Goal: Information Seeking & Learning: Learn about a topic

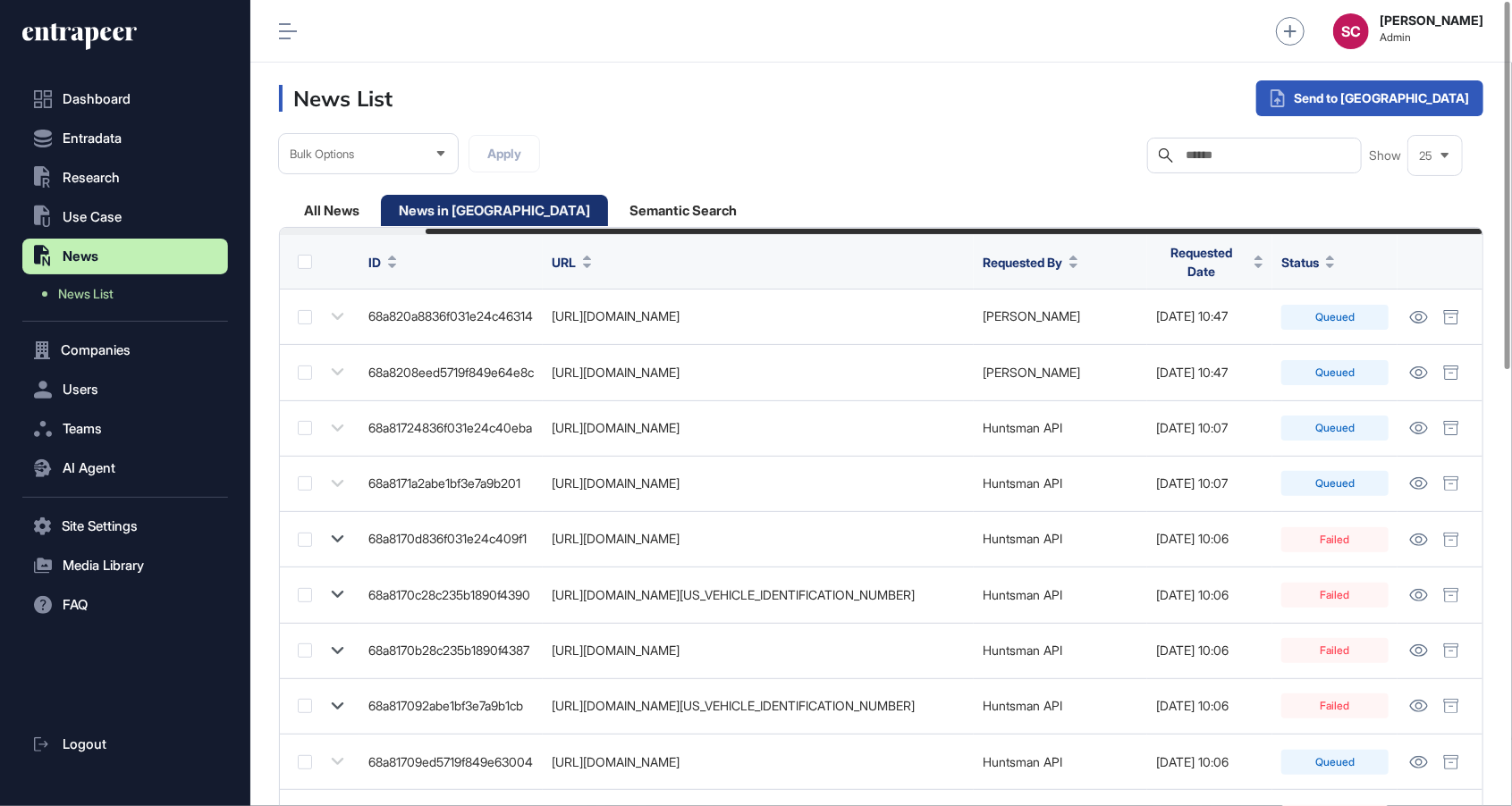
scroll to position [0, 165]
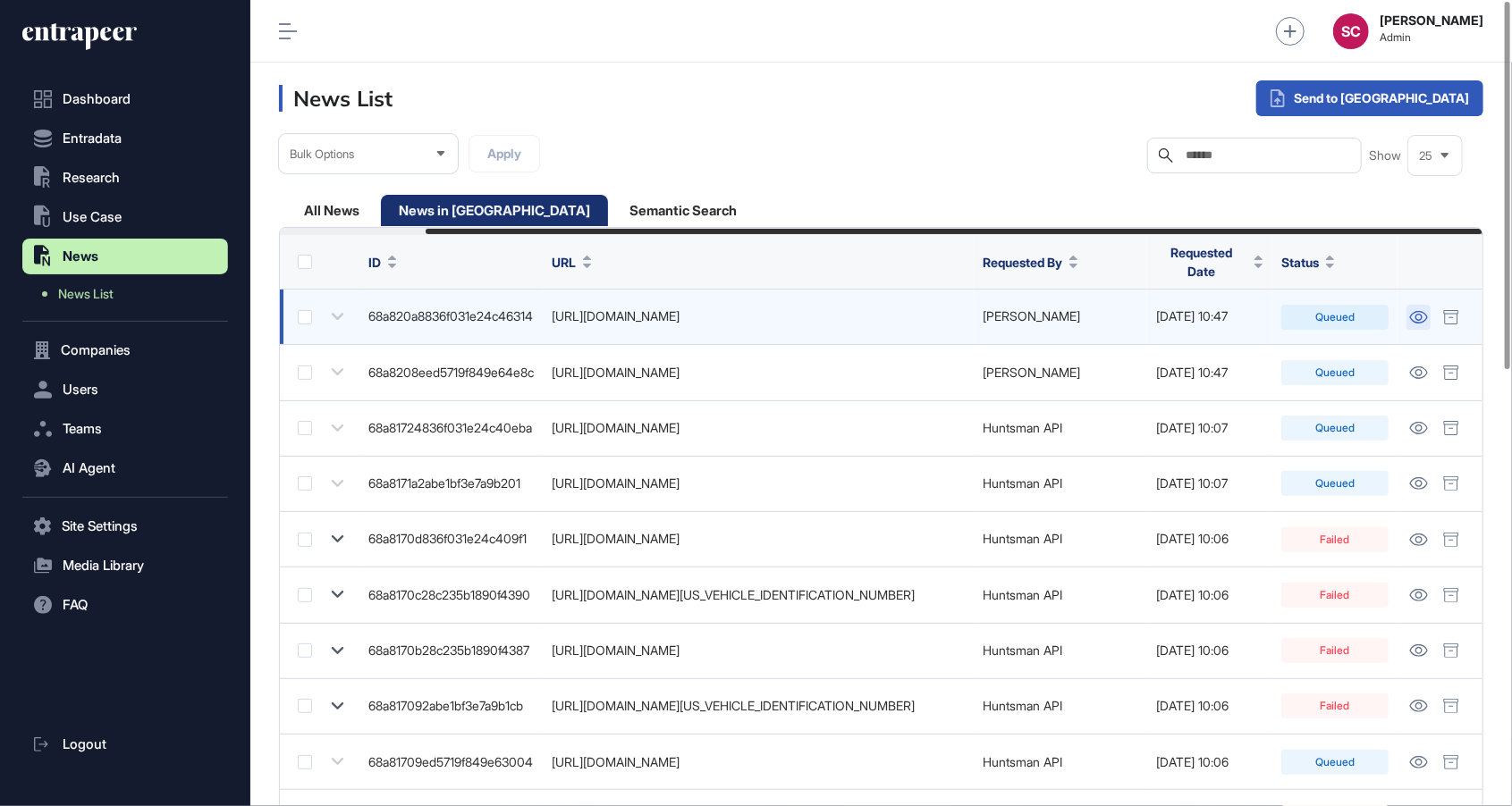
click at [1429, 316] on link at bounding box center [1419, 317] width 24 height 25
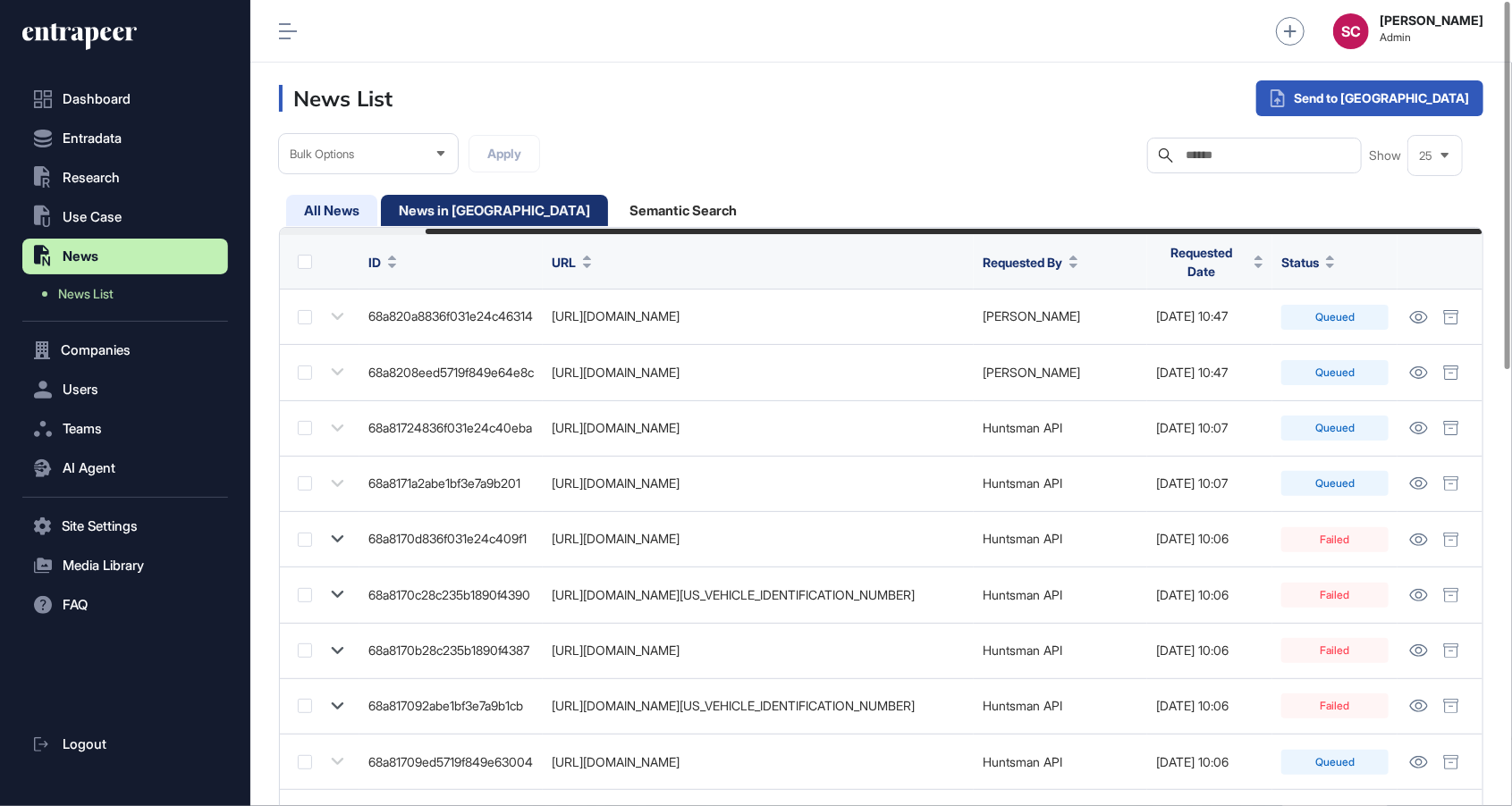
click at [381, 210] on div "All News" at bounding box center [494, 210] width 227 height 31
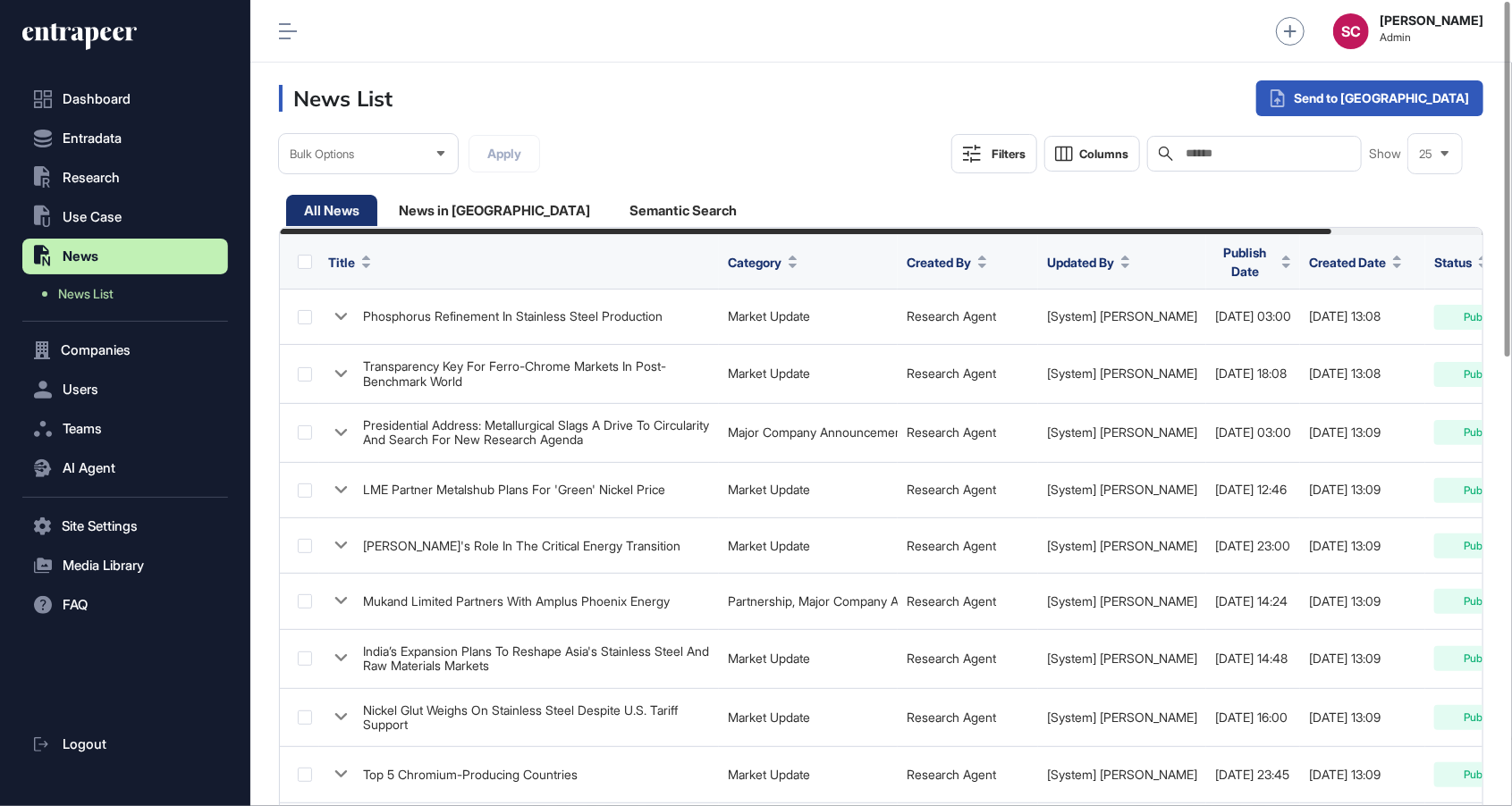
scroll to position [0, 173]
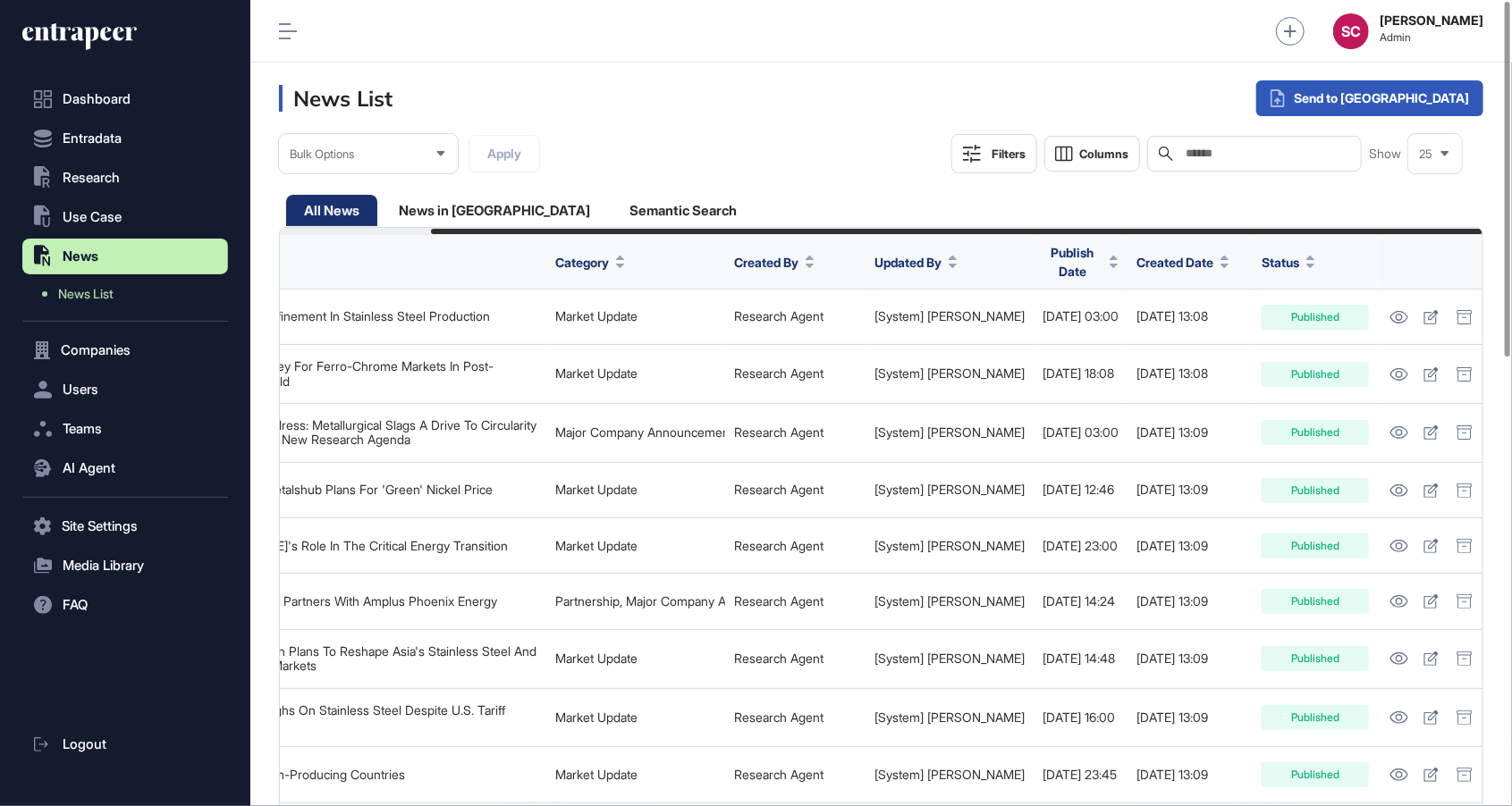
click at [1205, 261] on button "Created Date" at bounding box center [1183, 262] width 93 height 19
click at [1187, 339] on span "Sort Descending" at bounding box center [1197, 332] width 72 height 15
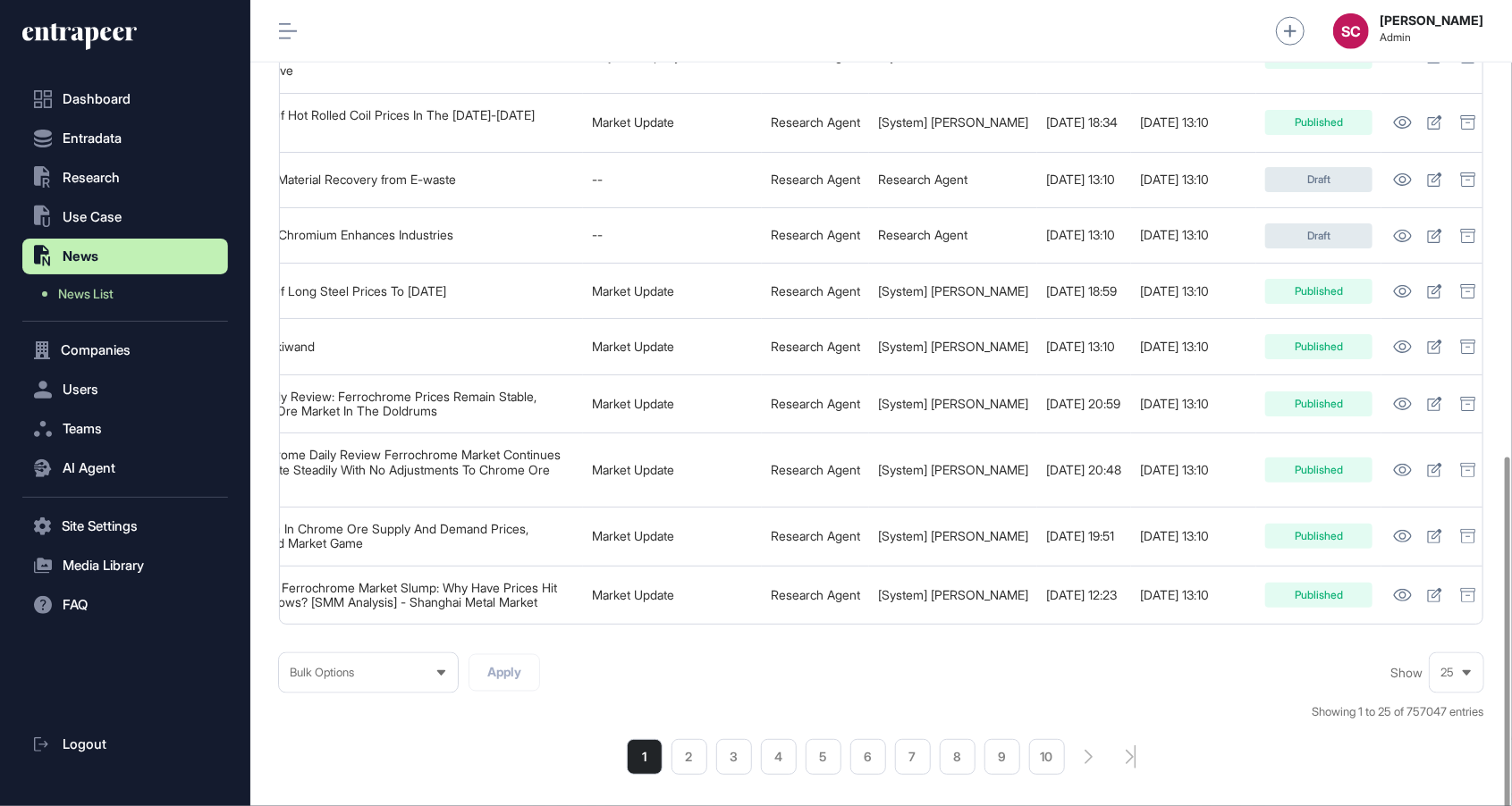
scroll to position [1141, 0]
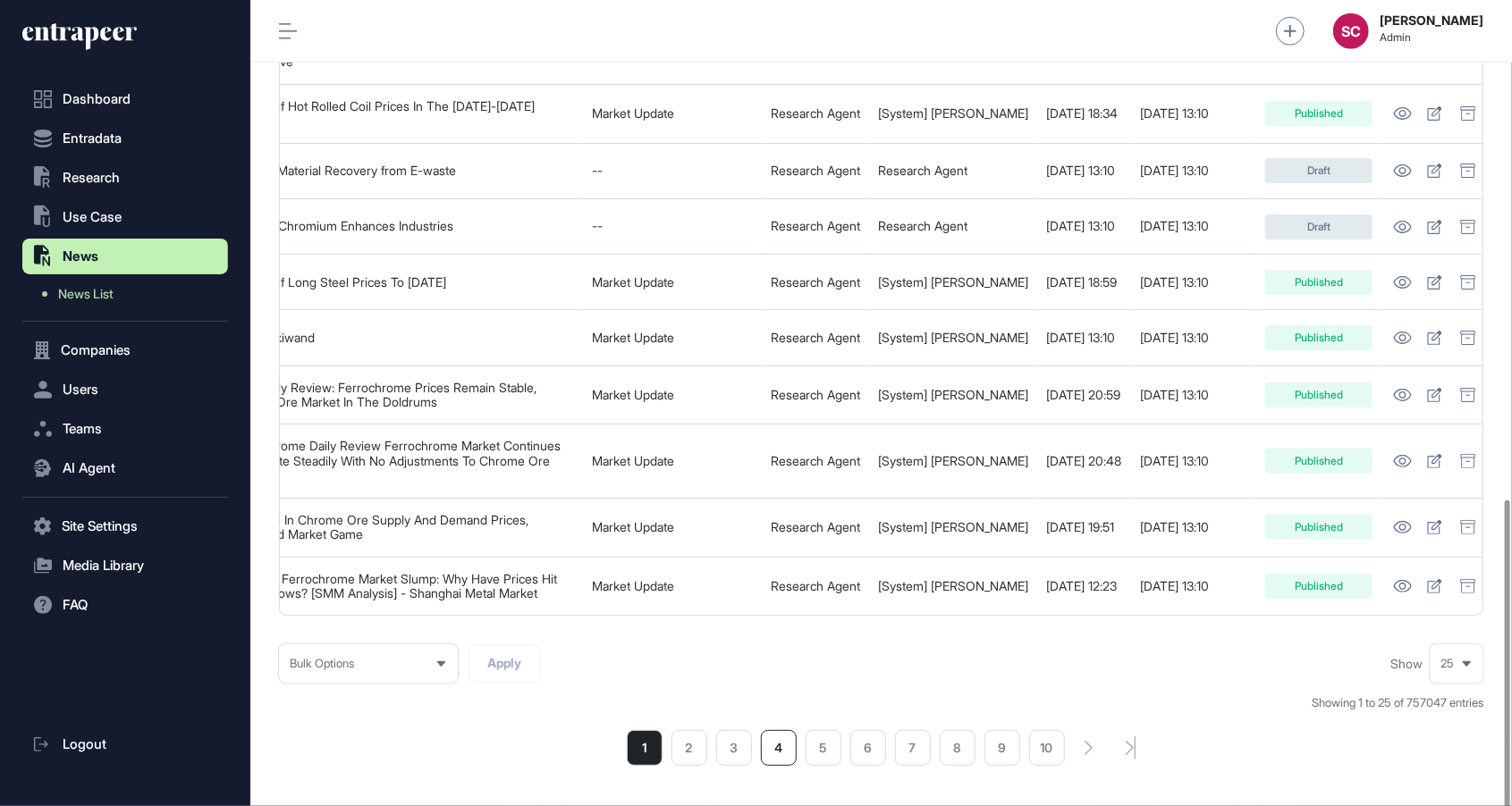
click at [775, 751] on li "4" at bounding box center [778, 748] width 36 height 36
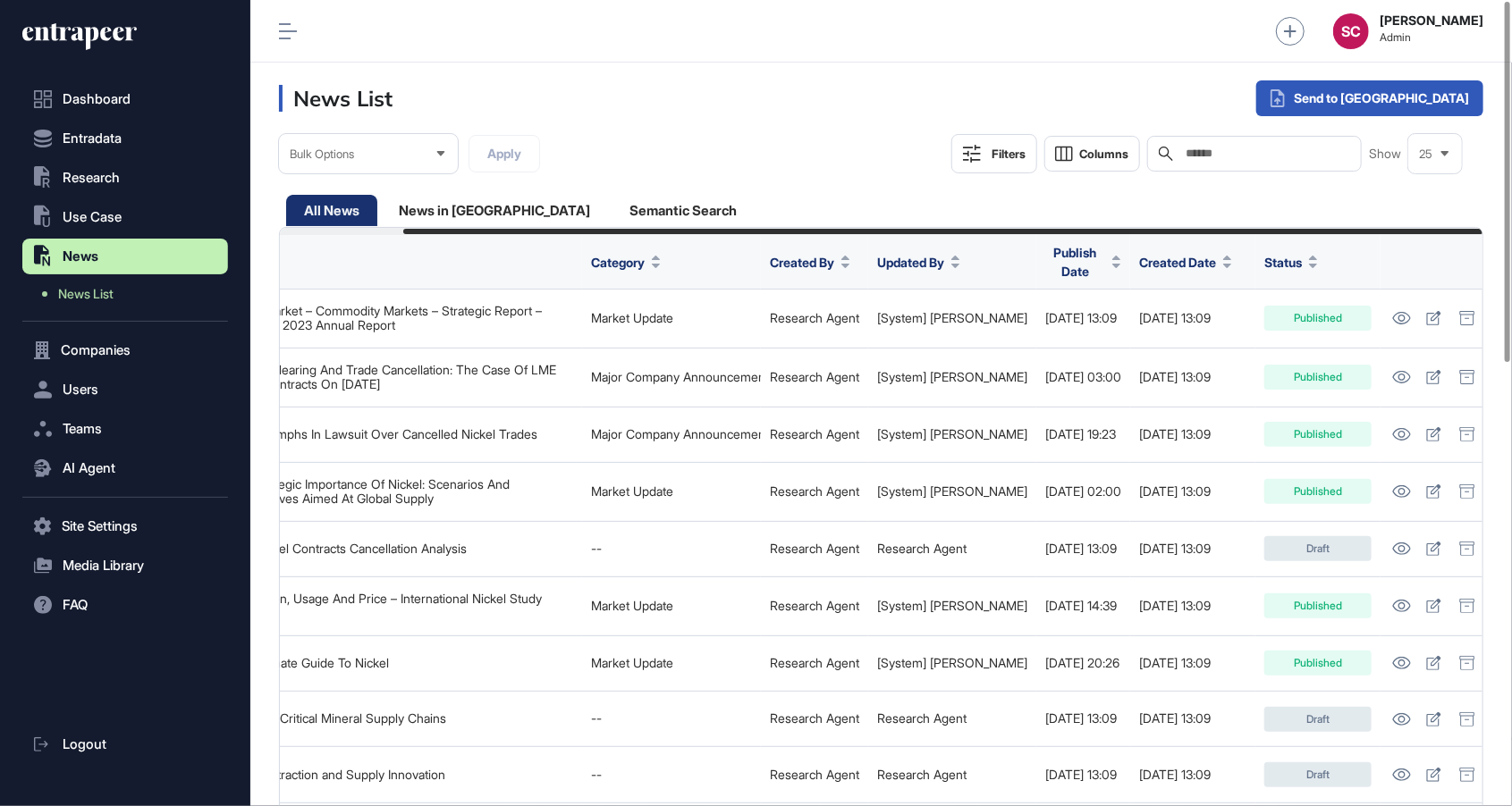
click at [1224, 156] on input "text" at bounding box center [1266, 154] width 166 height 14
type input "*******"
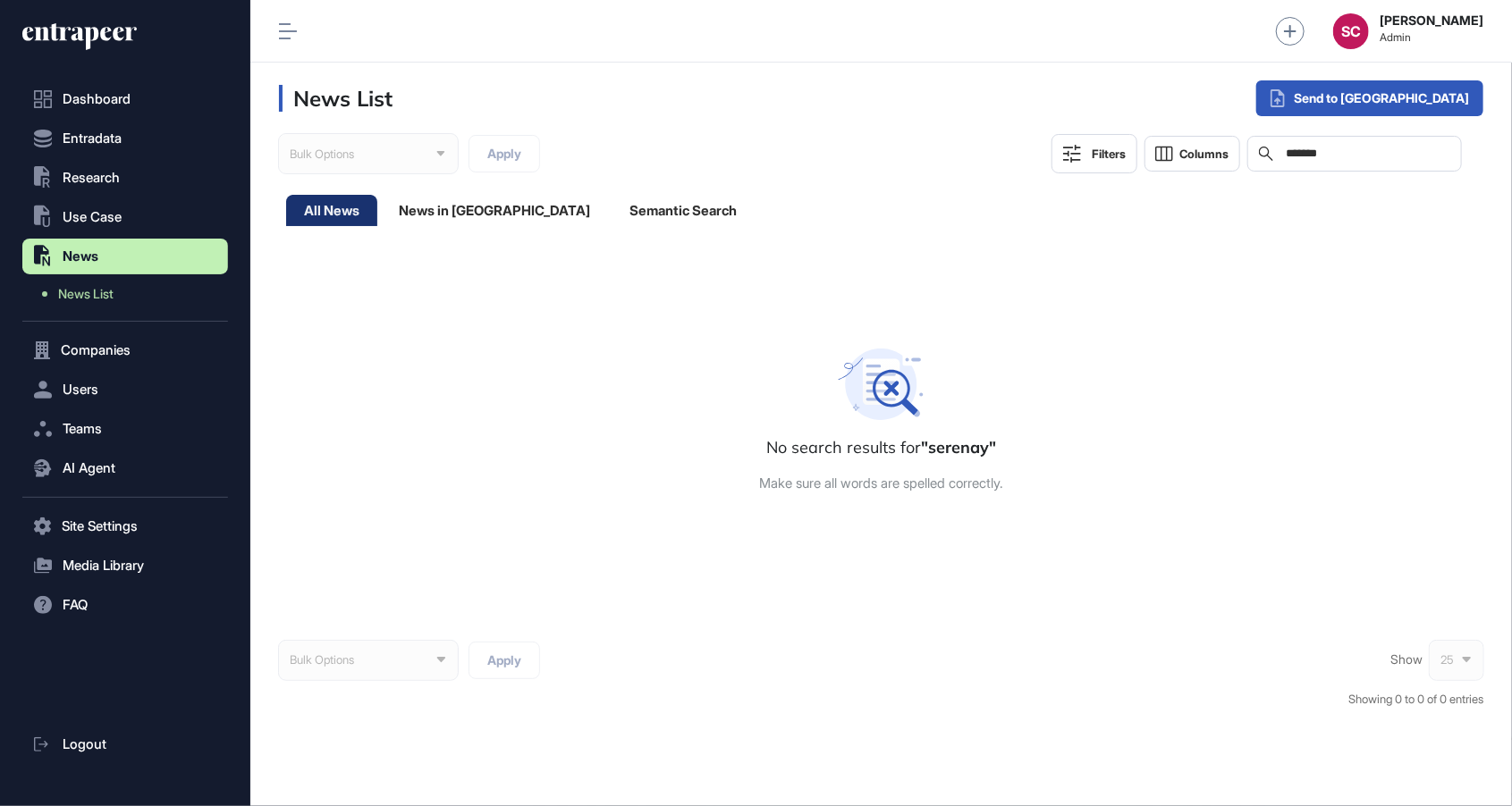
click at [1293, 152] on input "*******" at bounding box center [1367, 154] width 166 height 14
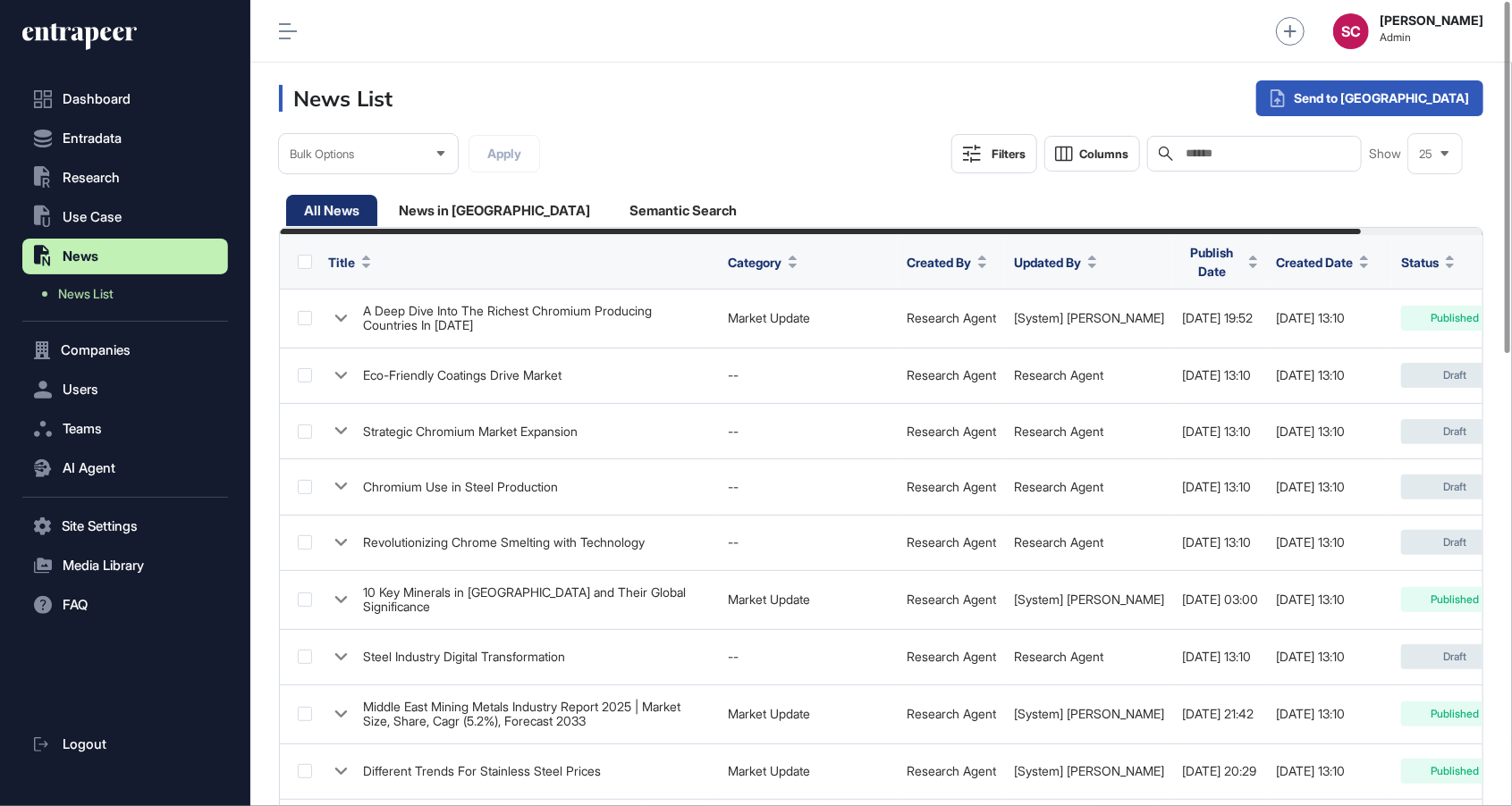
click at [1066, 259] on span "Updated By" at bounding box center [1047, 262] width 67 height 19
drag, startPoint x: 923, startPoint y: 263, endPoint x: 940, endPoint y: 251, distance: 20.8
click at [941, 253] on span "Created By" at bounding box center [938, 262] width 65 height 19
click at [999, 340] on div "Sort Descending" at bounding box center [970, 333] width 111 height 26
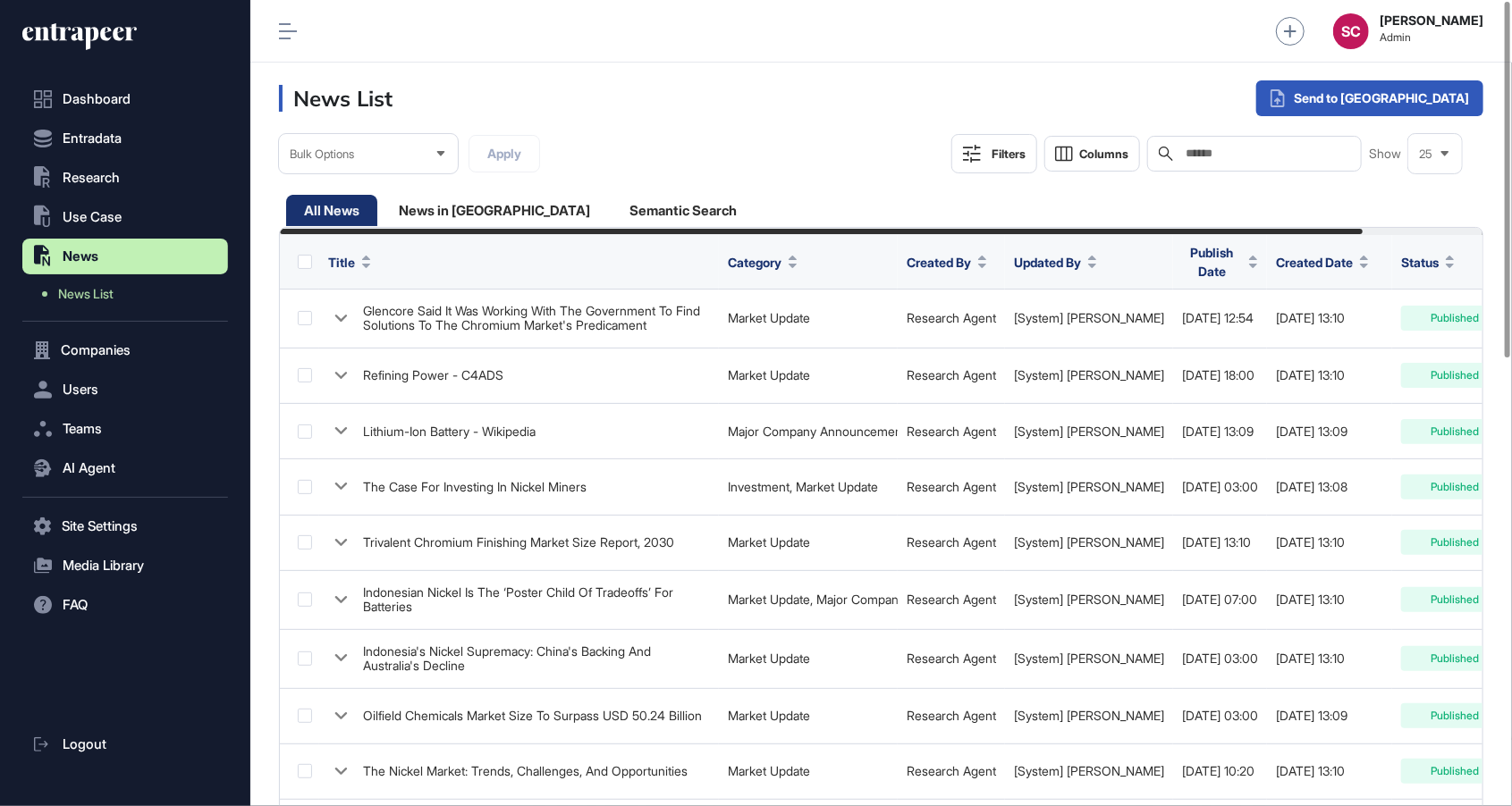
click at [948, 262] on span "Created By" at bounding box center [938, 262] width 65 height 19
click at [977, 374] on div "Hide Column" at bounding box center [970, 365] width 111 height 26
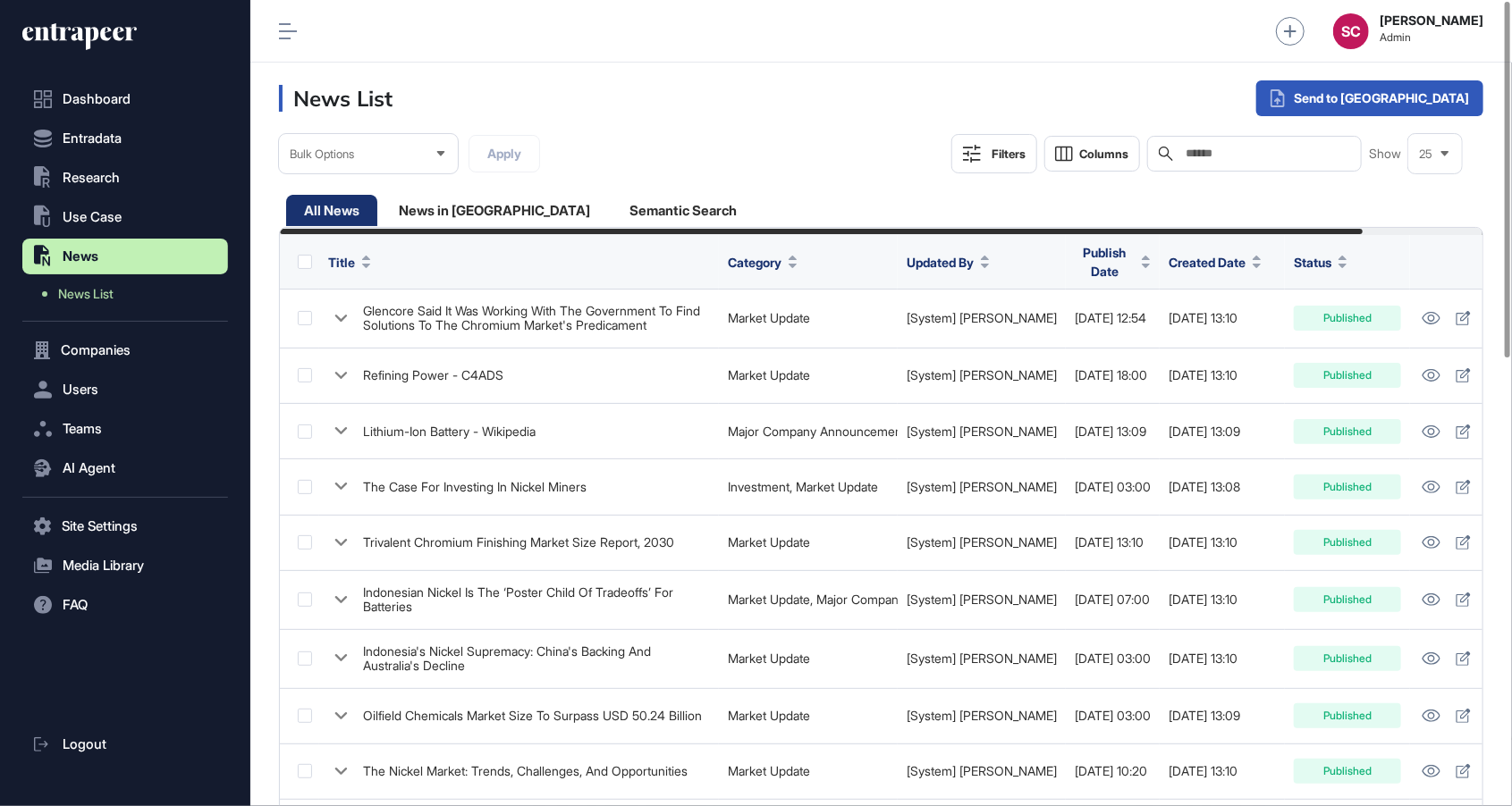
drag, startPoint x: 1071, startPoint y: 254, endPoint x: 1040, endPoint y: 258, distance: 31.3
click at [1075, 258] on span "Publish Date" at bounding box center [1104, 262] width 60 height 38
click at [1213, 258] on span "Created Date" at bounding box center [1207, 262] width 77 height 19
click at [611, 205] on div "News in Queue" at bounding box center [683, 210] width 143 height 31
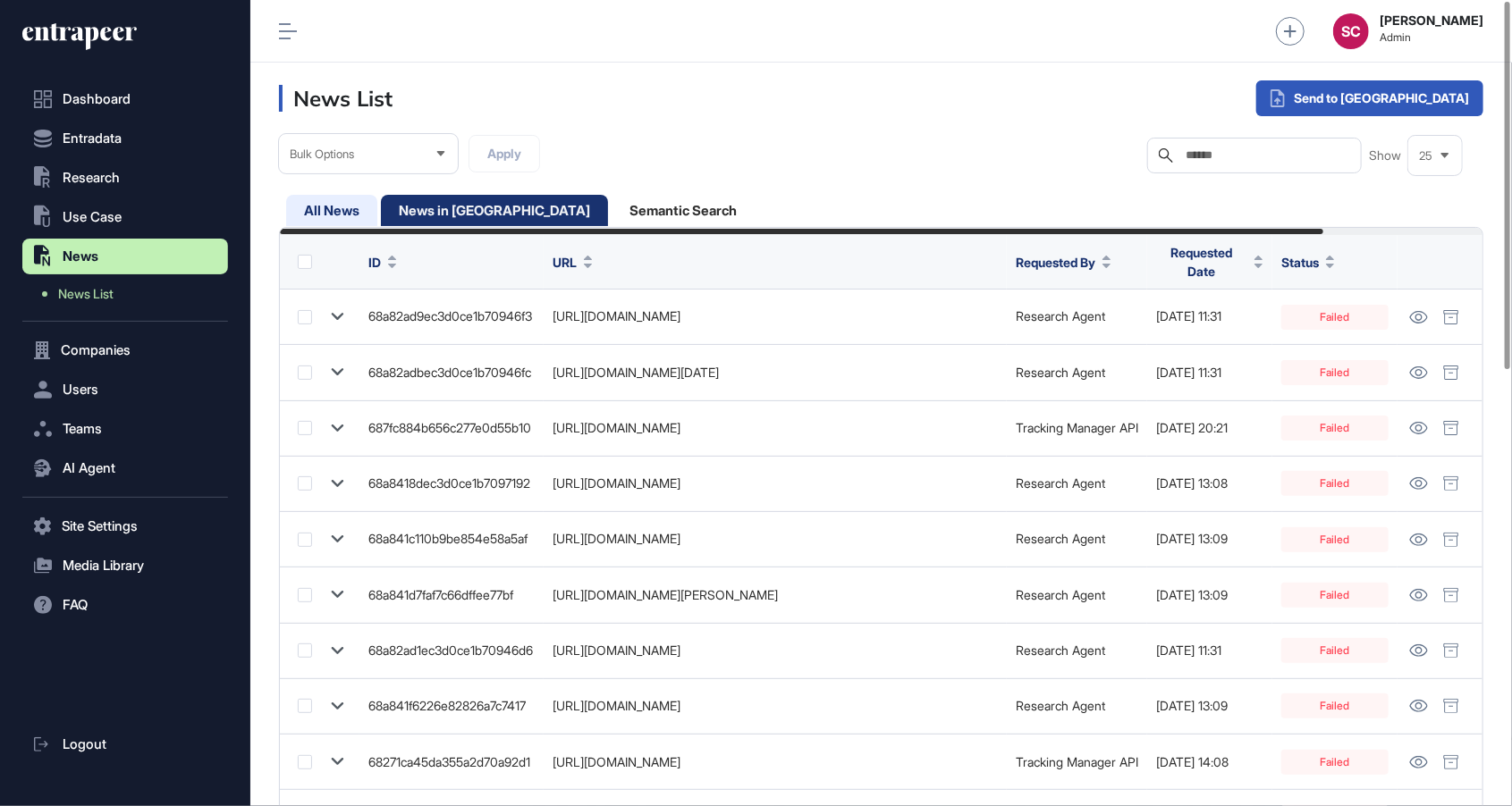
click at [381, 214] on div "All News" at bounding box center [494, 210] width 227 height 31
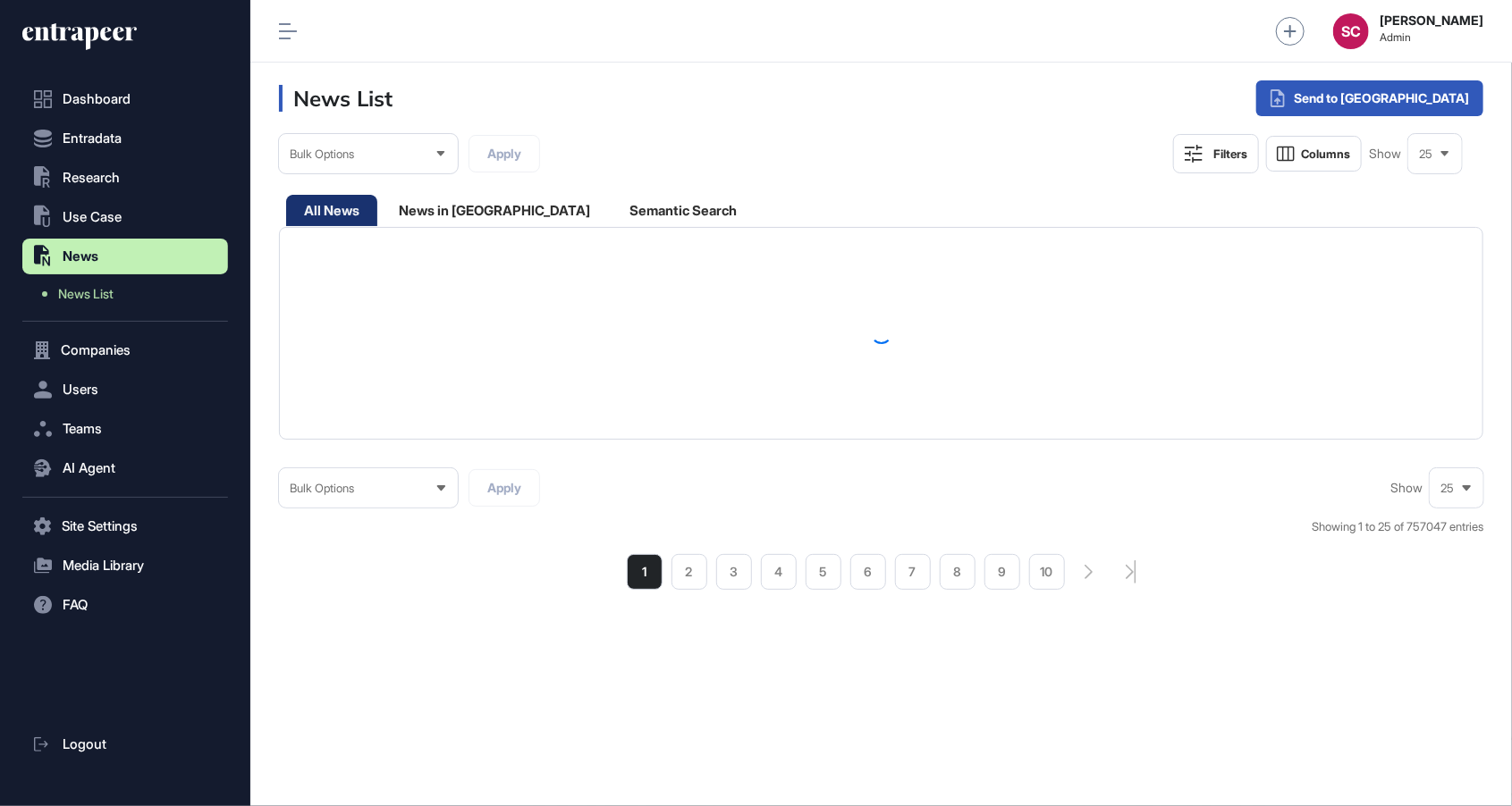
click at [1453, 493] on div "25" at bounding box center [1456, 488] width 54 height 35
click at [1454, 469] on li "100" at bounding box center [1456, 456] width 43 height 36
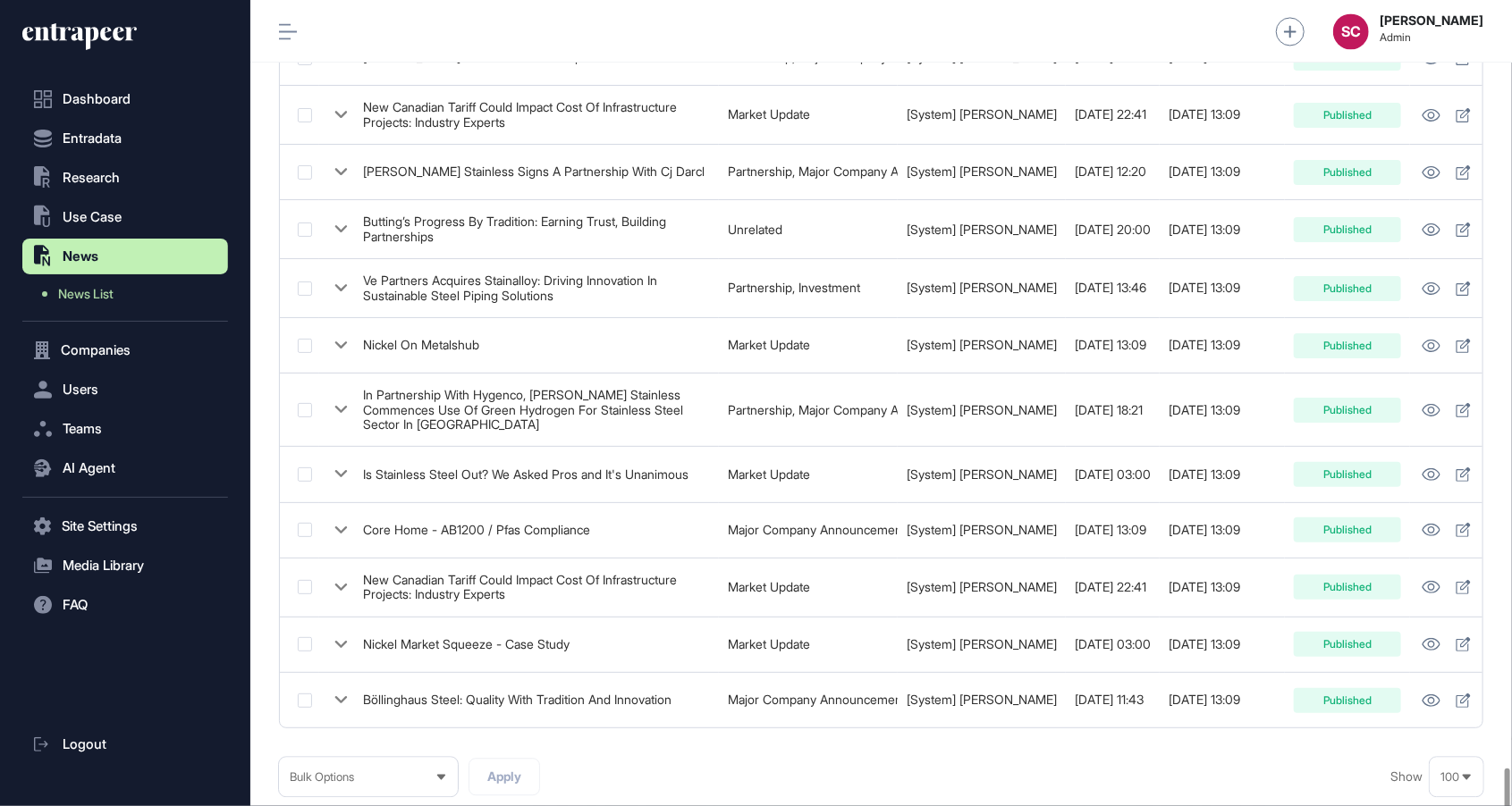
scroll to position [5544, 0]
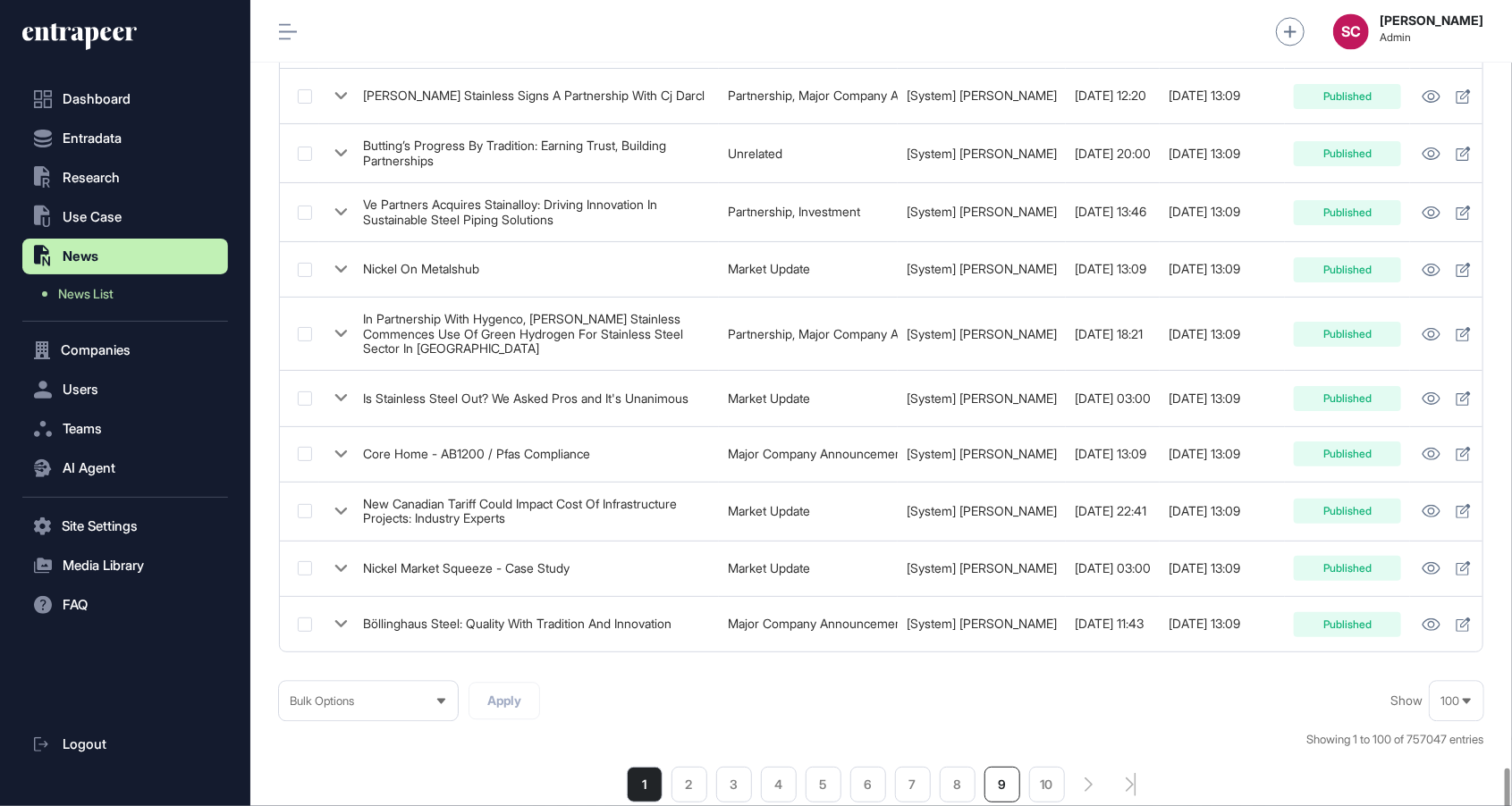
click at [1001, 767] on li "9" at bounding box center [1002, 785] width 36 height 36
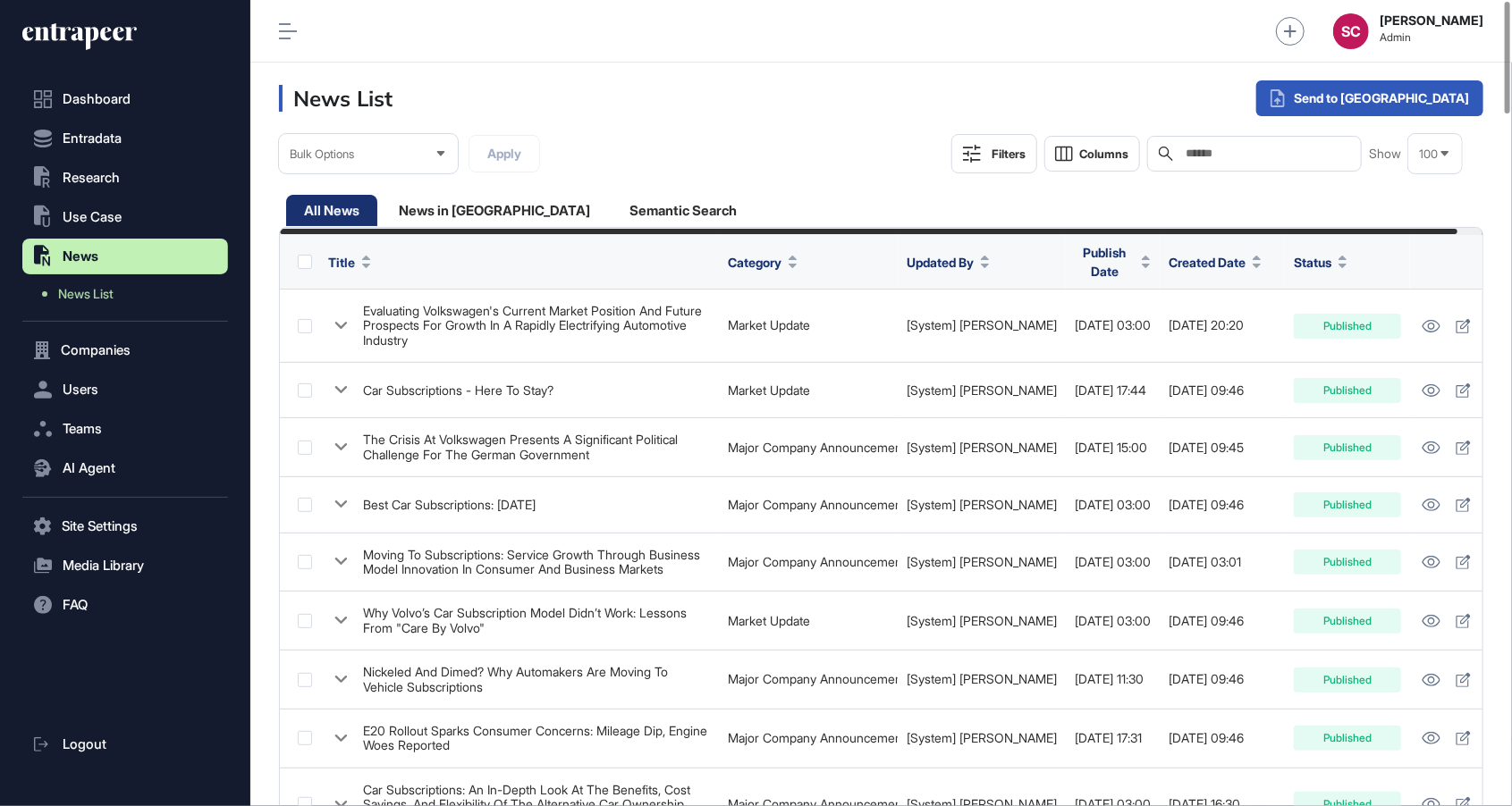
click at [1205, 255] on span "Created Date" at bounding box center [1207, 262] width 77 height 19
click at [1214, 325] on span "Sort Descending" at bounding box center [1222, 332] width 72 height 15
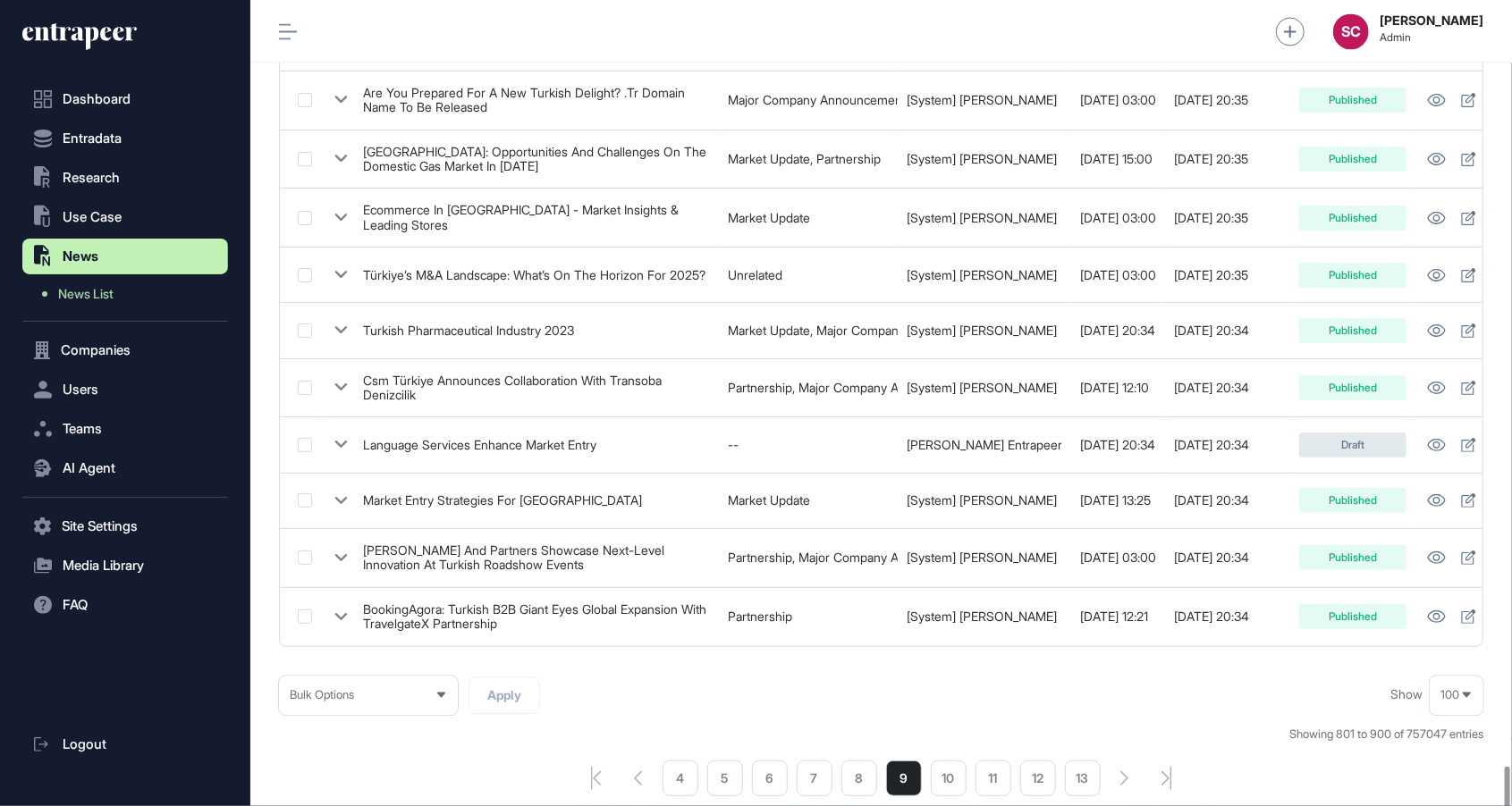
scroll to position [5455, 0]
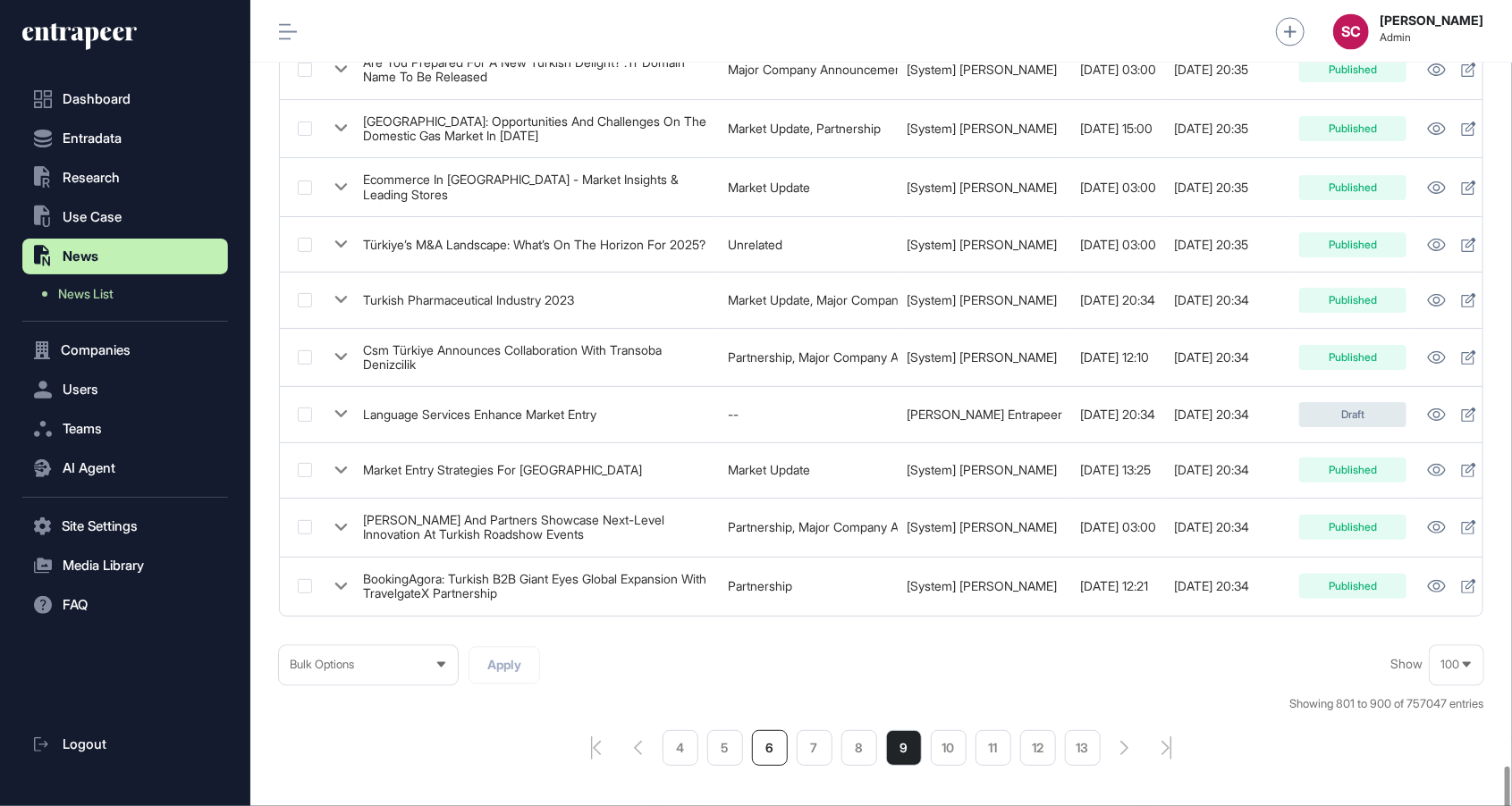
click at [779, 742] on li "6" at bounding box center [769, 748] width 36 height 36
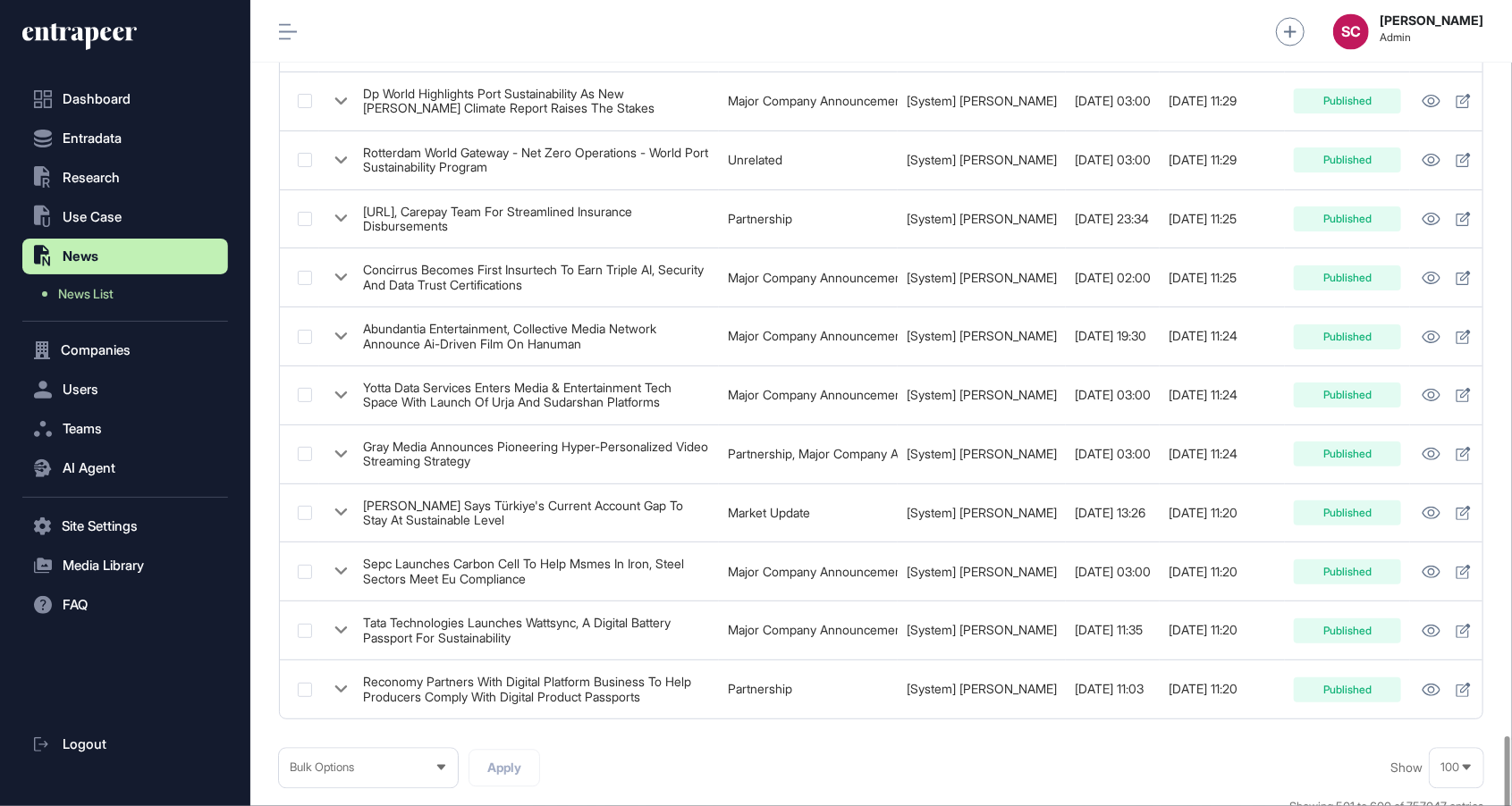
scroll to position [5427, 0]
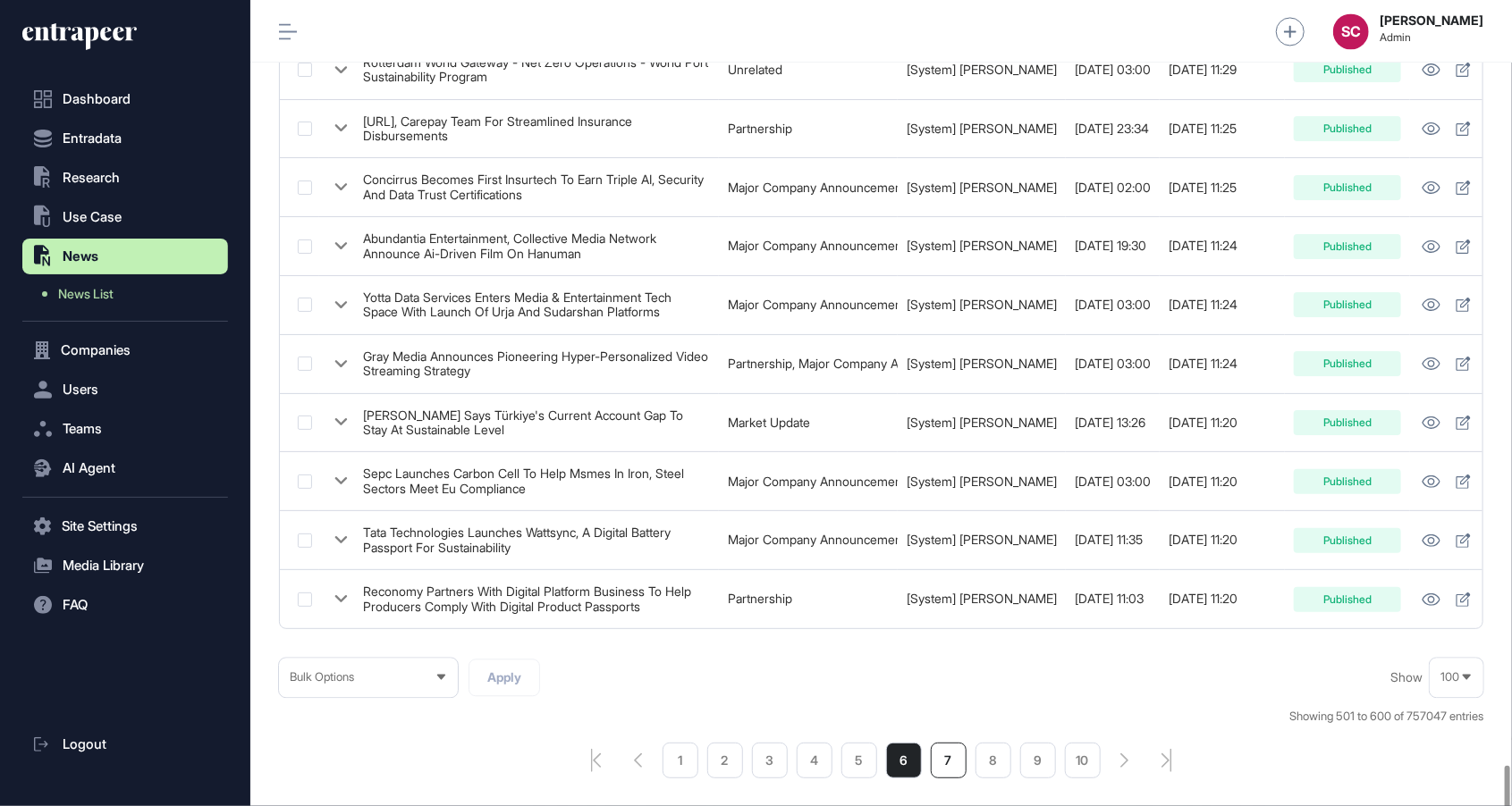
click at [948, 742] on li "7" at bounding box center [948, 760] width 36 height 36
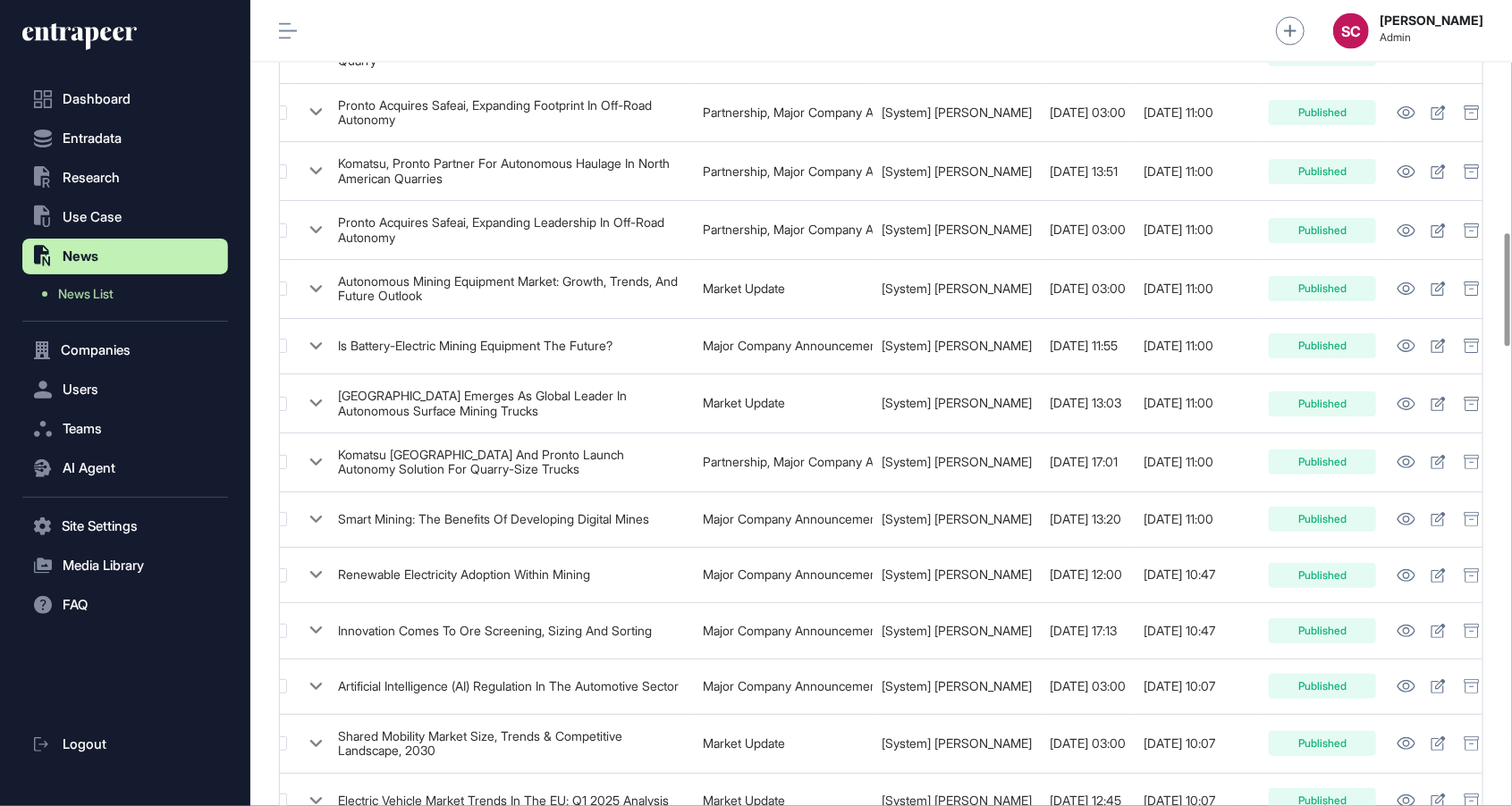
scroll to position [1654, 0]
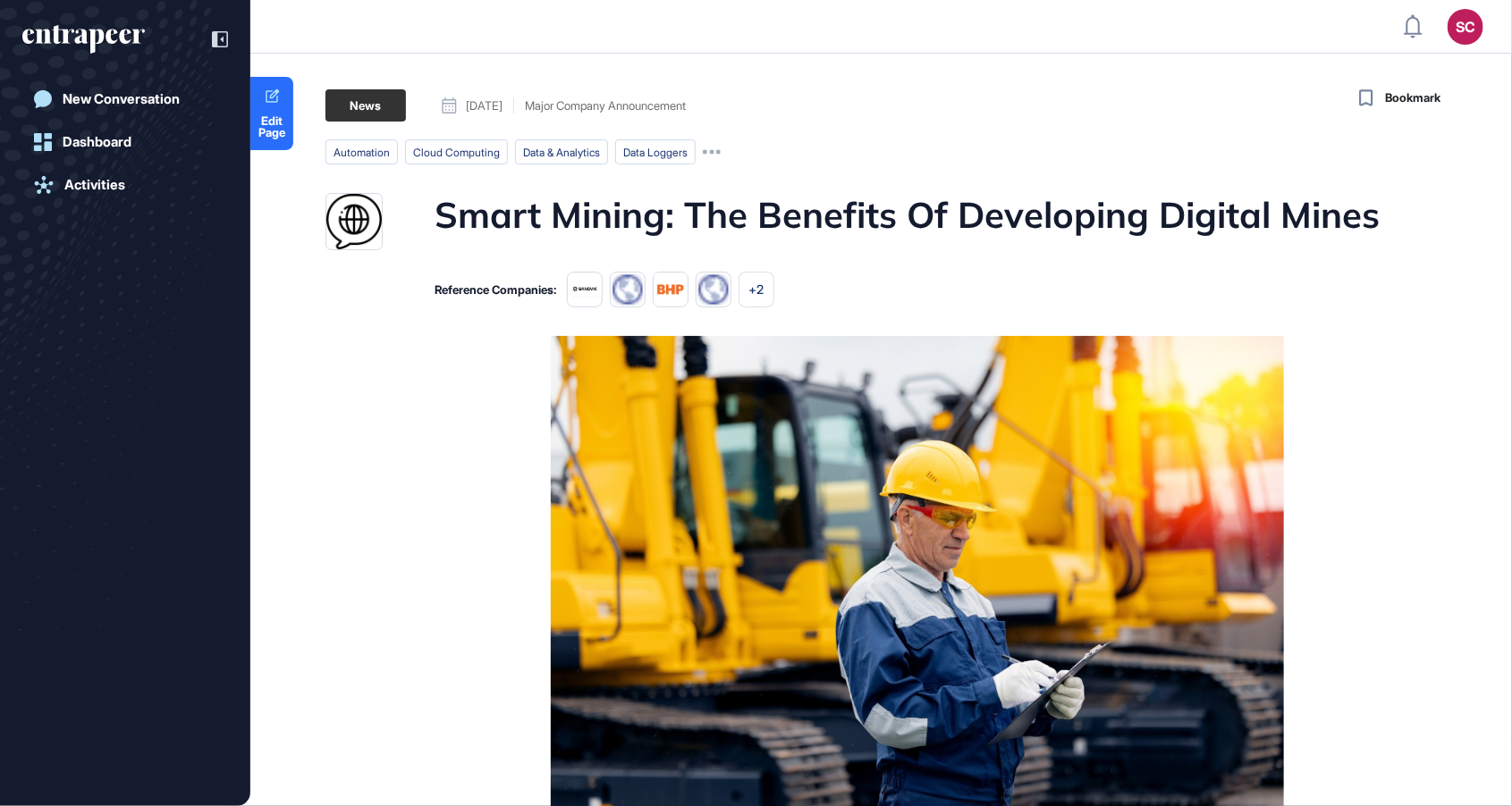
click at [1151, 0] on html "SC Admin Dashboard Dashboard Profile My Content Request More Data New Conversat…" at bounding box center [756, 403] width 1512 height 806
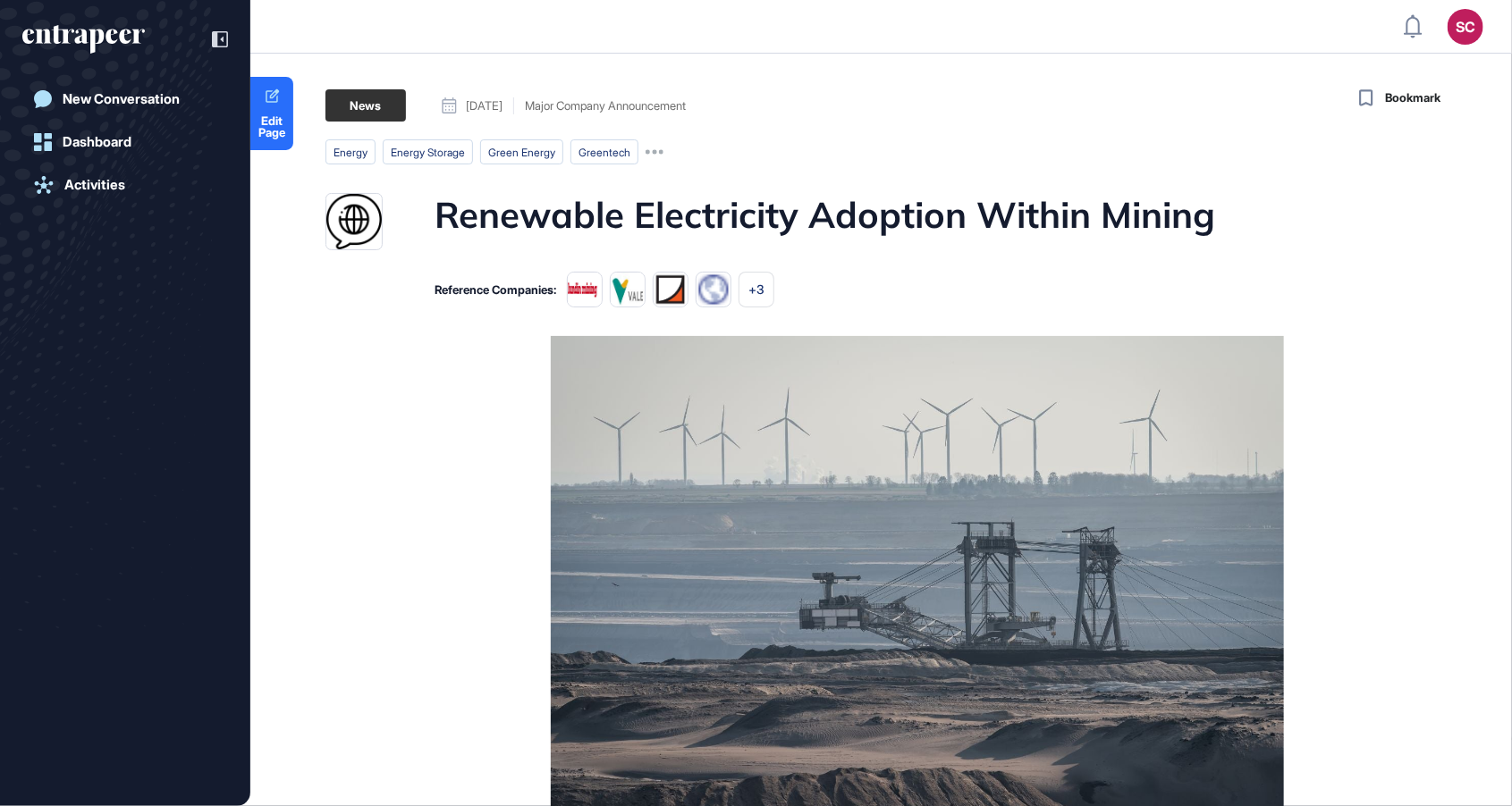
scroll to position [893, 1512]
